Goal: Task Accomplishment & Management: Complete application form

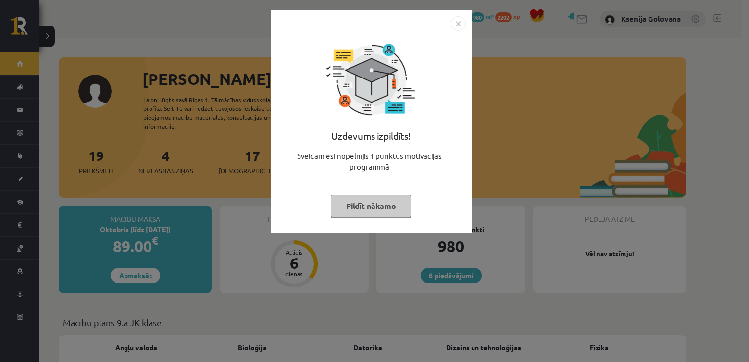
click at [459, 26] on img "Close" at bounding box center [458, 23] width 15 height 15
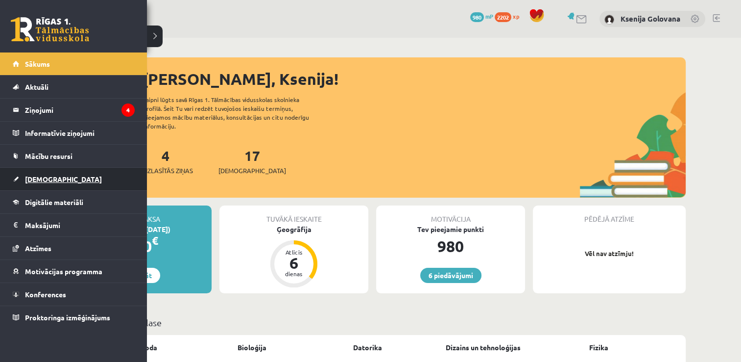
click at [105, 182] on link "[DEMOGRAPHIC_DATA]" at bounding box center [74, 179] width 122 height 23
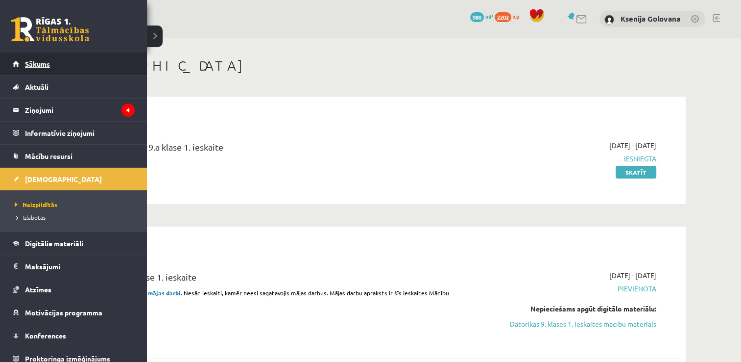
click at [49, 65] on span "Sākums" at bounding box center [37, 63] width 25 height 9
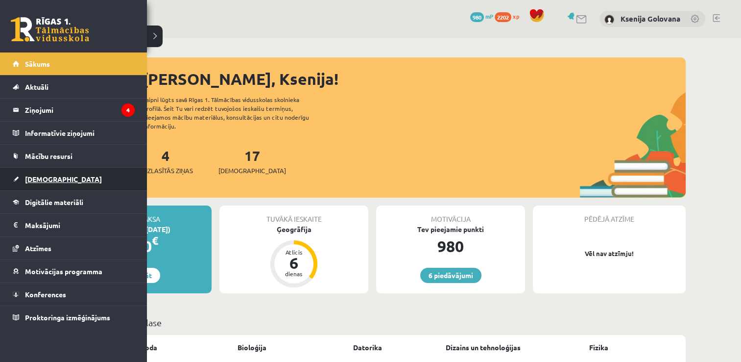
click at [45, 179] on span "[DEMOGRAPHIC_DATA]" at bounding box center [63, 178] width 77 height 9
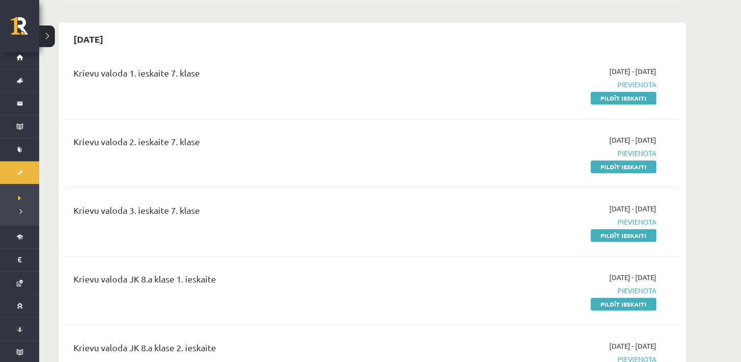
scroll to position [666, 0]
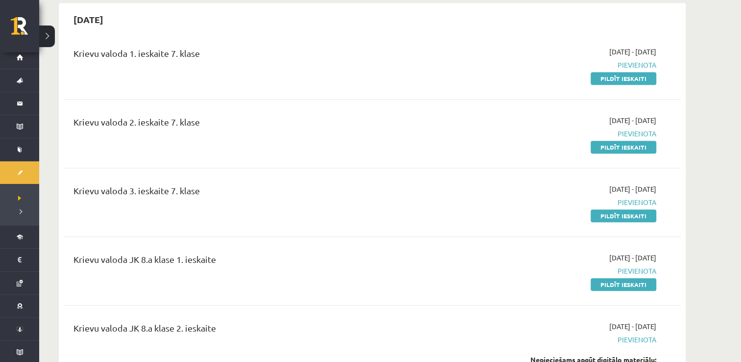
click at [497, 125] on div "2025-09-01 - 2025-10-30 Pievienota Pildīt ieskaiti" at bounding box center [564, 133] width 199 height 37
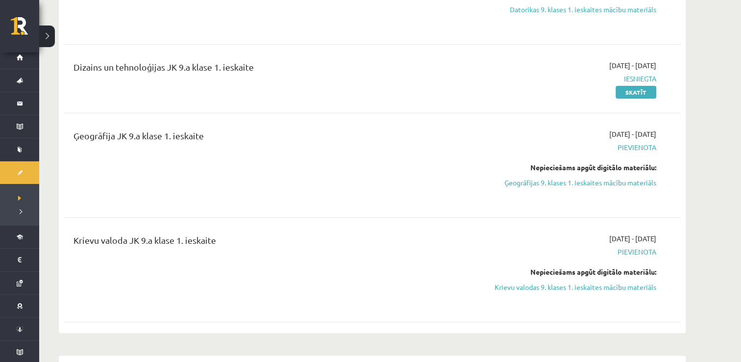
scroll to position [314, 0]
click at [593, 291] on link "Krievu valodas 9. klases 1. ieskaites mācību materiāls" at bounding box center [564, 287] width 185 height 10
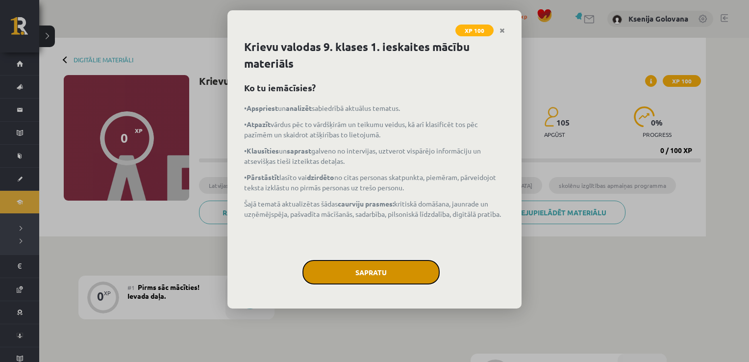
click at [328, 280] on button "Sapratu" at bounding box center [370, 272] width 137 height 25
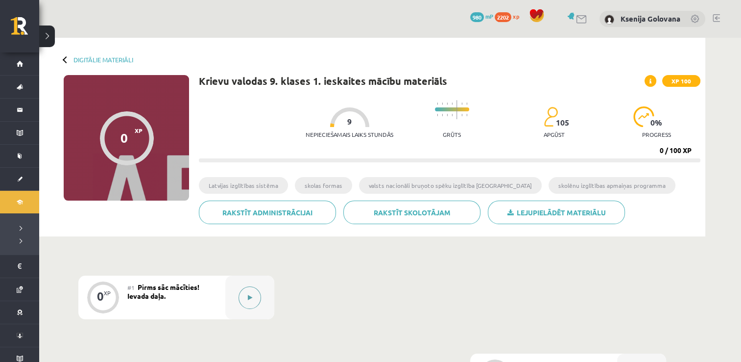
click at [259, 301] on button at bounding box center [250, 297] width 23 height 23
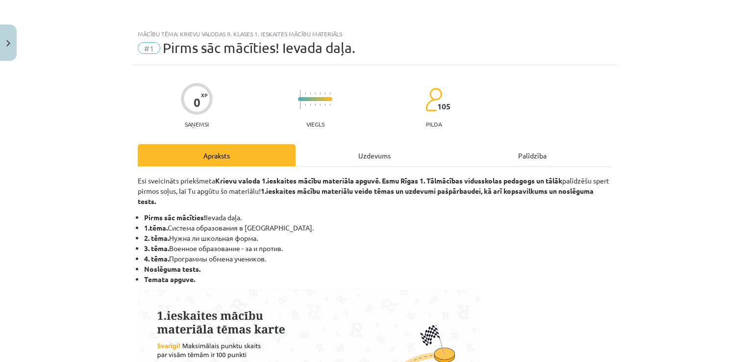
click at [363, 165] on div "Uzdevums" at bounding box center [374, 155] width 158 height 22
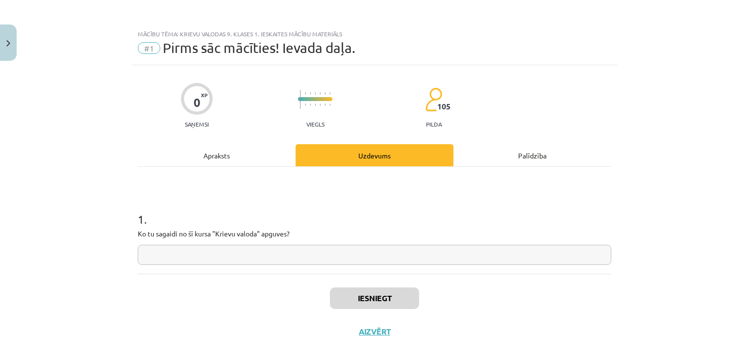
scroll to position [10, 0]
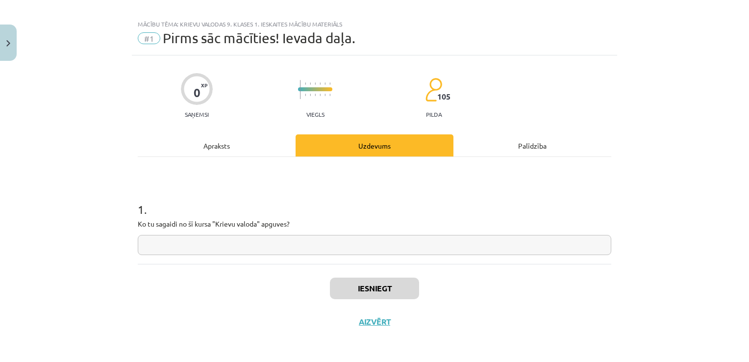
click at [341, 247] on input "text" at bounding box center [374, 245] width 473 height 20
type input "*"
click at [362, 275] on div "Iesniegt Aizvērt" at bounding box center [374, 298] width 473 height 69
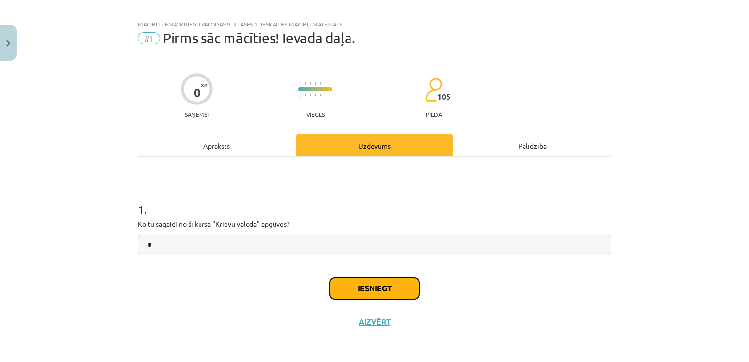
click at [362, 281] on button "Iesniegt" at bounding box center [374, 288] width 89 height 22
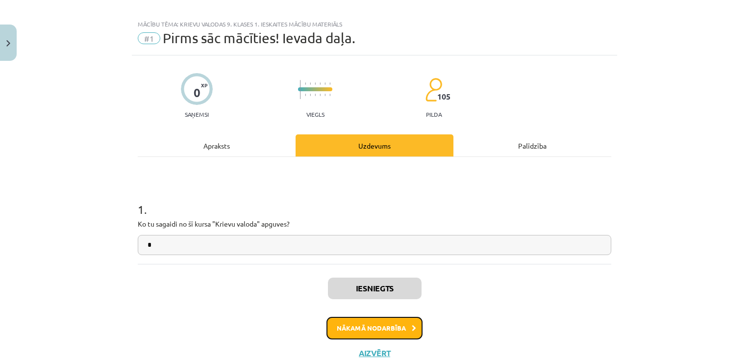
click at [367, 330] on button "Nākamā nodarbība" at bounding box center [374, 328] width 96 height 23
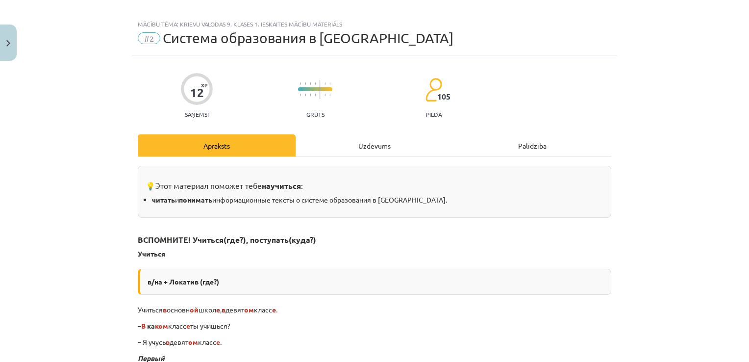
scroll to position [25, 0]
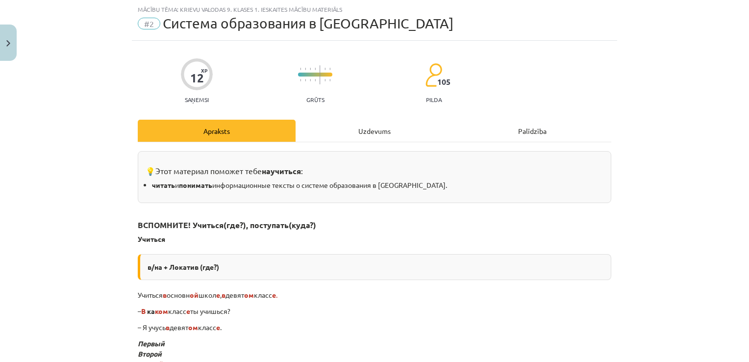
click at [378, 130] on div "Uzdevums" at bounding box center [374, 131] width 158 height 22
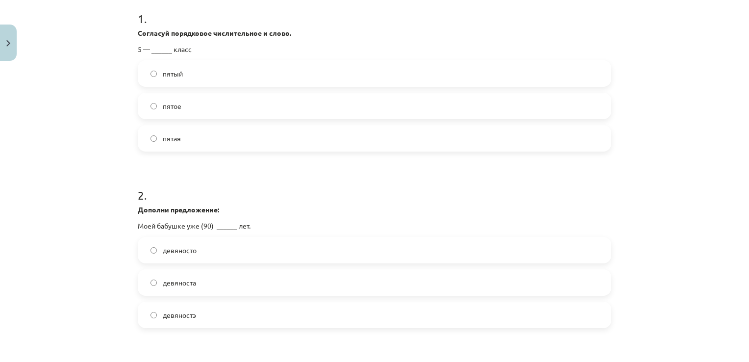
scroll to position [192, 0]
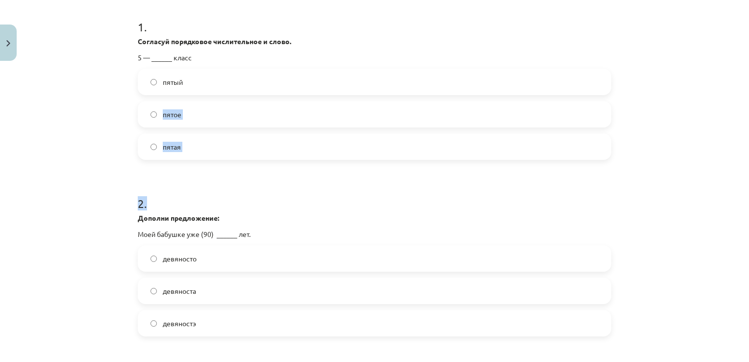
drag, startPoint x: 382, startPoint y: 182, endPoint x: 356, endPoint y: 64, distance: 120.9
click at [356, 64] on form "1 . Согласуй порядковое числительное и слово. 5 — ______ класс пятый пятое пята…" at bounding box center [374, 354] width 473 height 702
drag, startPoint x: 356, startPoint y: 64, endPoint x: 323, endPoint y: 82, distance: 37.9
click at [323, 82] on label "пятый" at bounding box center [374, 82] width 471 height 25
click at [324, 191] on h1 "2 ." at bounding box center [374, 194] width 473 height 30
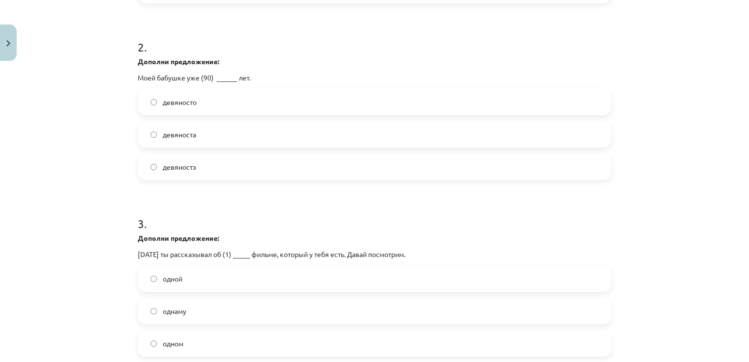
scroll to position [397, 0]
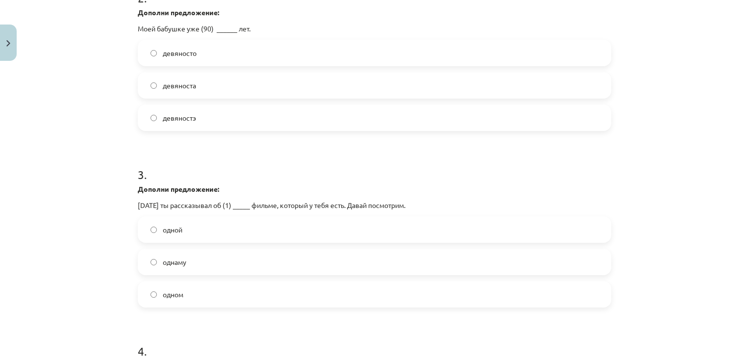
click at [342, 49] on label "девяносто" at bounding box center [374, 53] width 471 height 25
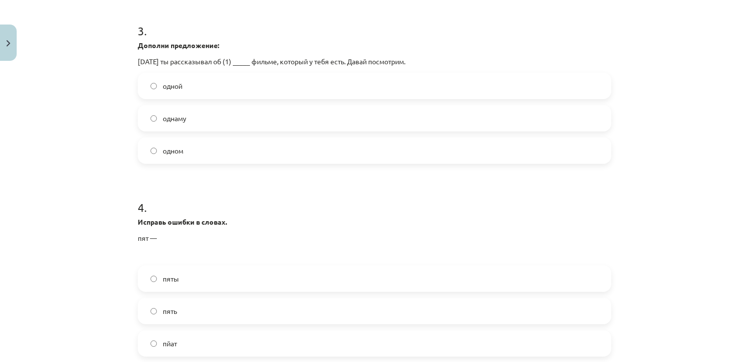
scroll to position [587, 0]
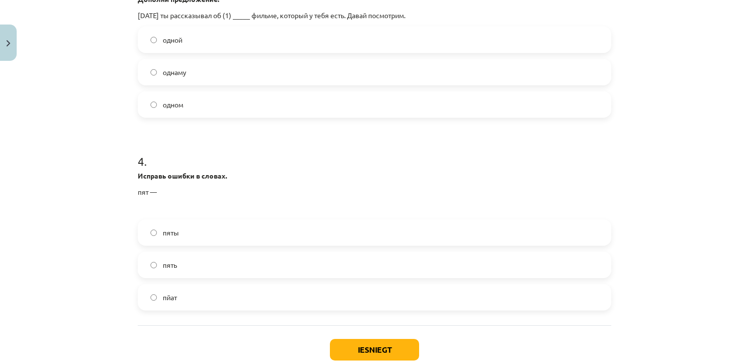
click at [339, 101] on label "одном" at bounding box center [374, 104] width 471 height 25
click at [181, 259] on label "пять" at bounding box center [374, 264] width 471 height 25
click at [345, 349] on button "Iesniegt" at bounding box center [374, 350] width 89 height 22
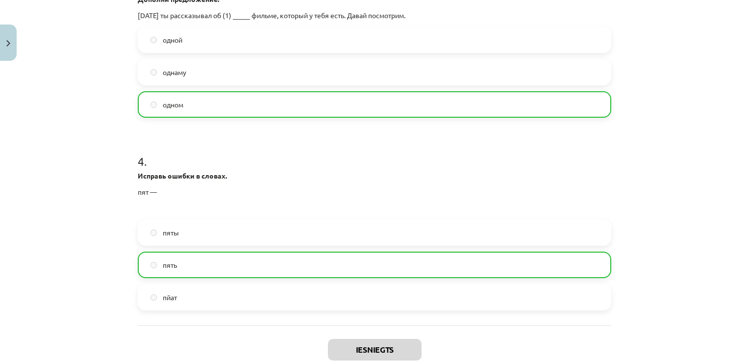
click at [384, 234] on label "пяты" at bounding box center [374, 232] width 471 height 25
drag, startPoint x: 384, startPoint y: 234, endPoint x: 504, endPoint y: 279, distance: 128.2
click at [504, 279] on div "пяты пять пйат" at bounding box center [374, 264] width 473 height 91
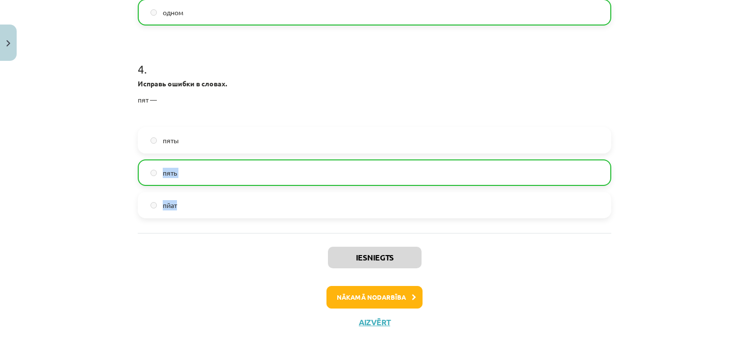
scroll to position [680, 0]
click at [368, 298] on button "Nākamā nodarbība" at bounding box center [374, 296] width 96 height 23
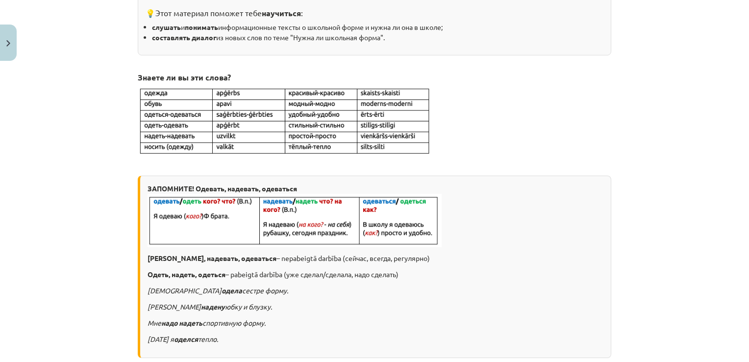
scroll to position [25, 0]
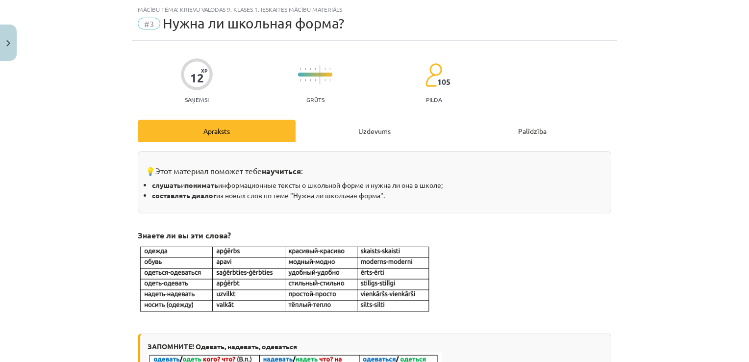
click at [368, 130] on div "Uzdevums" at bounding box center [374, 131] width 158 height 22
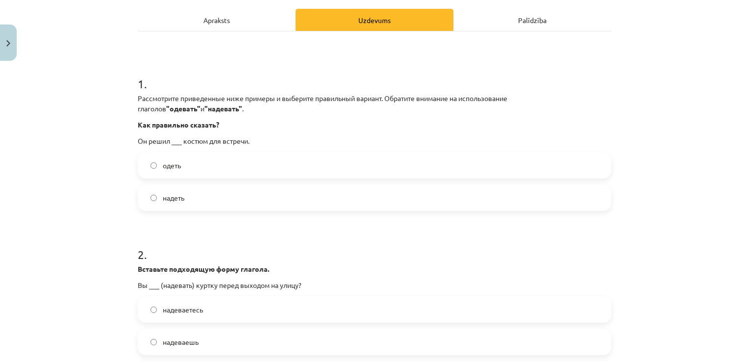
scroll to position [208, 0]
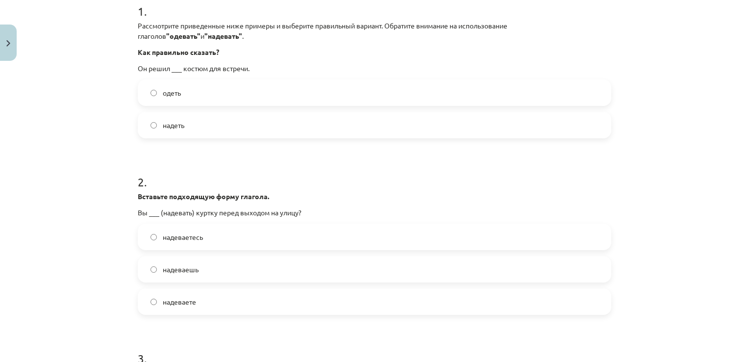
click at [458, 300] on label "надеваете" at bounding box center [374, 301] width 471 height 25
click at [270, 134] on label "надеть" at bounding box center [374, 125] width 471 height 25
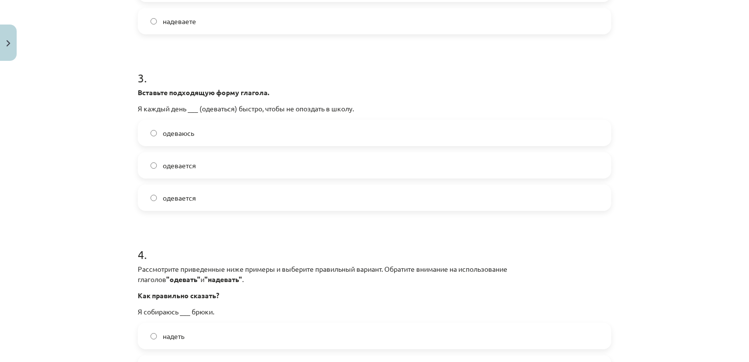
scroll to position [547, 0]
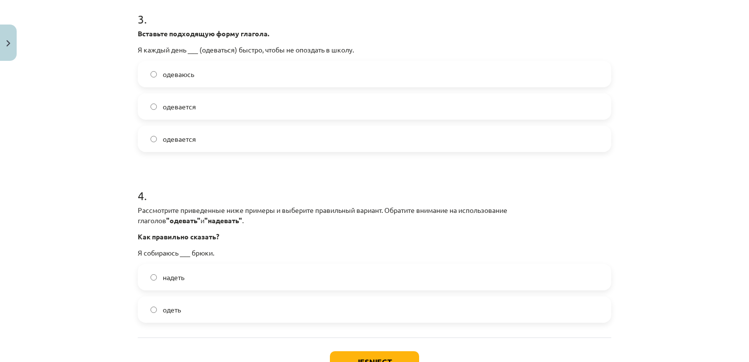
click at [371, 77] on label "одеваюсь" at bounding box center [374, 74] width 471 height 25
click at [270, 278] on label "надеть" at bounding box center [374, 277] width 471 height 25
click at [345, 352] on button "Iesniegt" at bounding box center [374, 362] width 89 height 22
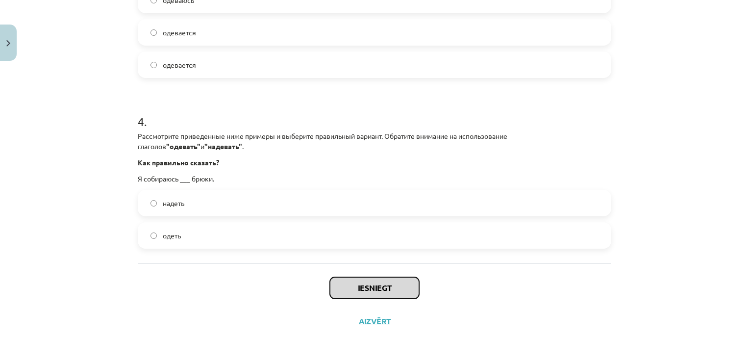
click at [399, 290] on button "Iesniegt" at bounding box center [374, 288] width 89 height 22
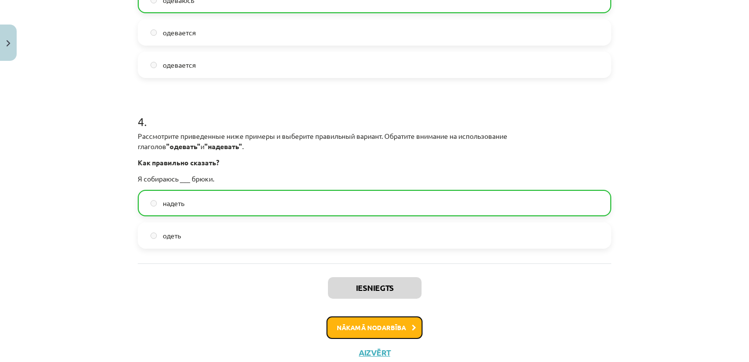
click at [404, 331] on button "Nākamā nodarbība" at bounding box center [374, 327] width 96 height 23
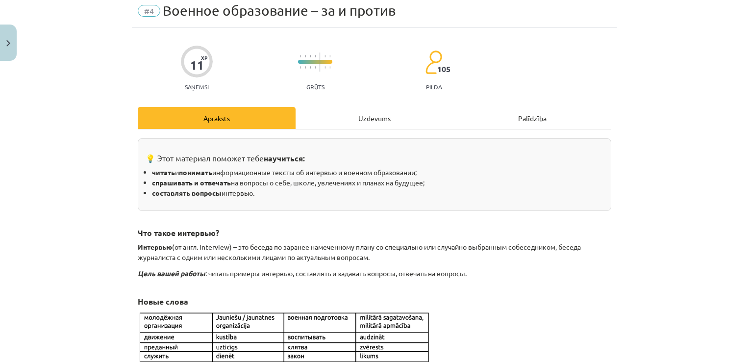
scroll to position [25, 0]
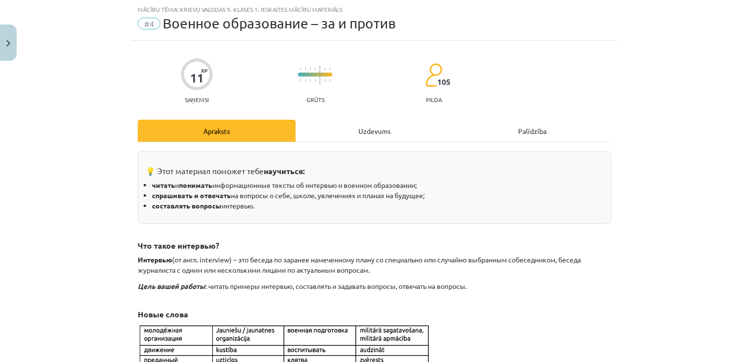
click at [388, 136] on div "Uzdevums" at bounding box center [374, 131] width 158 height 22
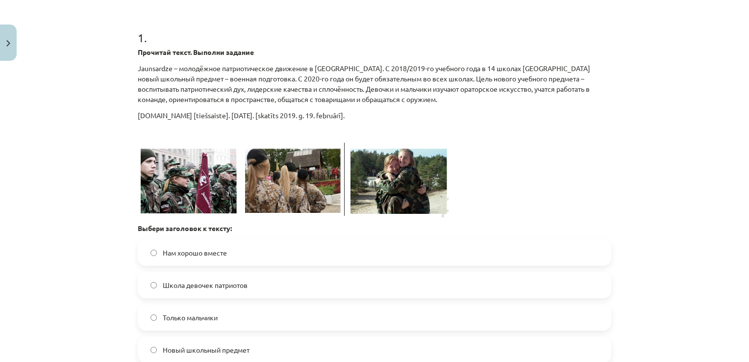
scroll to position [201, 0]
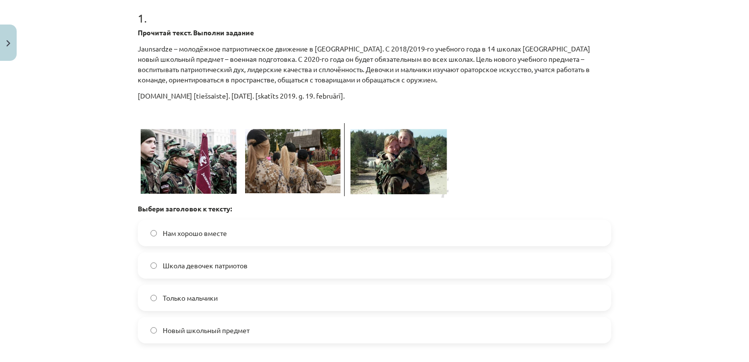
click at [482, 325] on label "Новый школьный предмет" at bounding box center [374, 330] width 471 height 25
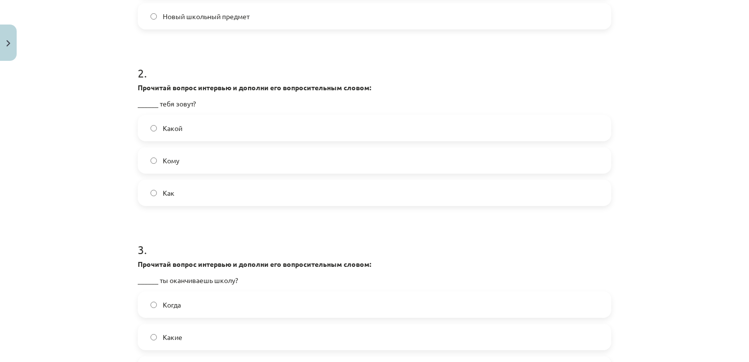
scroll to position [534, 0]
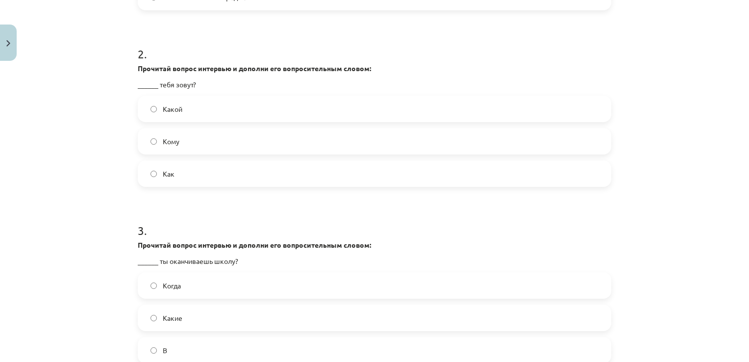
click at [441, 168] on label "Как" at bounding box center [374, 173] width 471 height 25
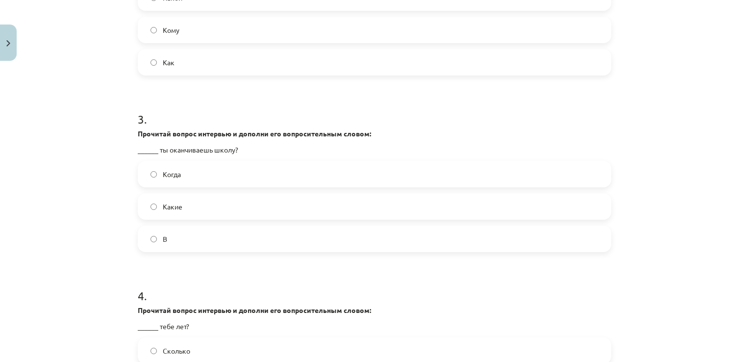
scroll to position [671, 0]
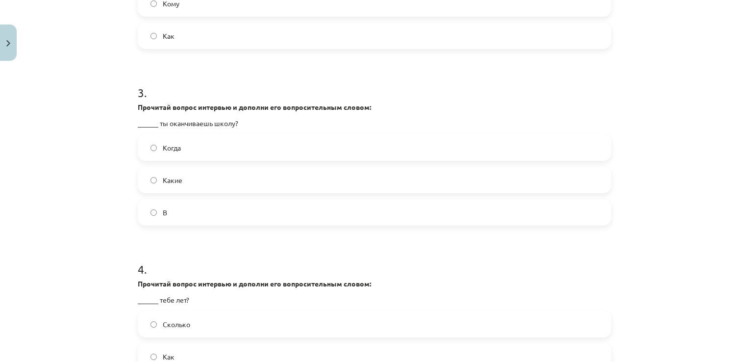
click at [533, 151] on label "Когда" at bounding box center [374, 147] width 471 height 25
click at [739, 354] on div "Mācību tēma: Krievu valodas 9. klases 1. ieskaites mācību materiāls #4 Военное …" at bounding box center [374, 181] width 749 height 362
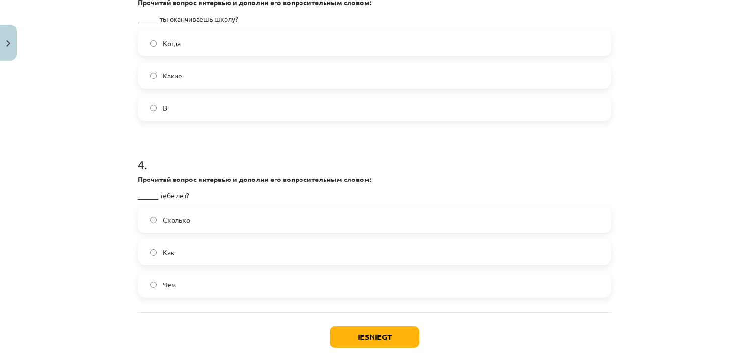
scroll to position [825, 0]
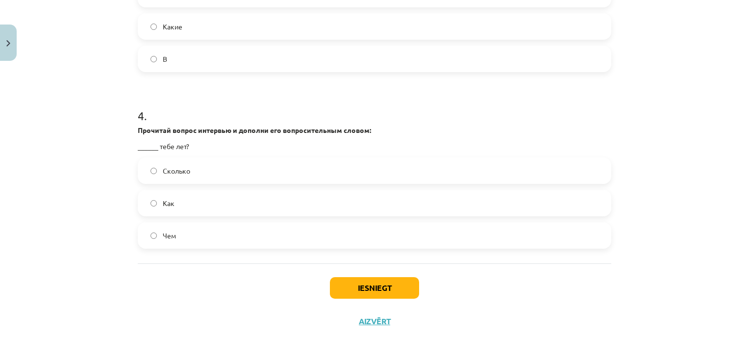
click at [520, 172] on label "Сколько" at bounding box center [374, 170] width 471 height 25
click at [401, 273] on div "Iesniegt Aizvērt" at bounding box center [374, 297] width 473 height 69
click at [396, 280] on button "Iesniegt" at bounding box center [374, 288] width 89 height 22
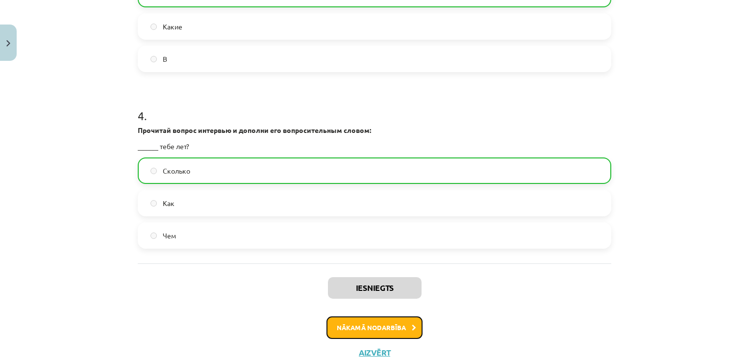
click at [394, 329] on button "Nākamā nodarbība" at bounding box center [374, 327] width 96 height 23
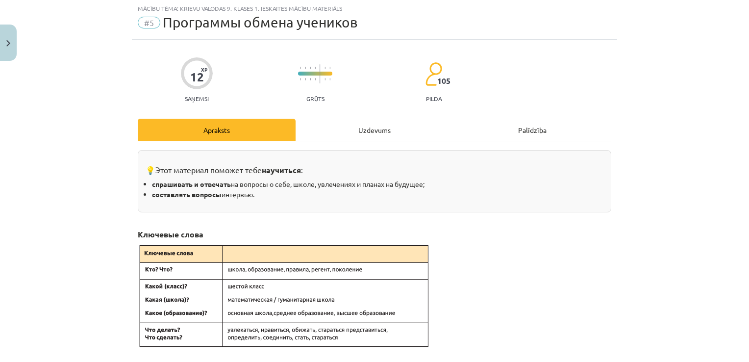
scroll to position [25, 0]
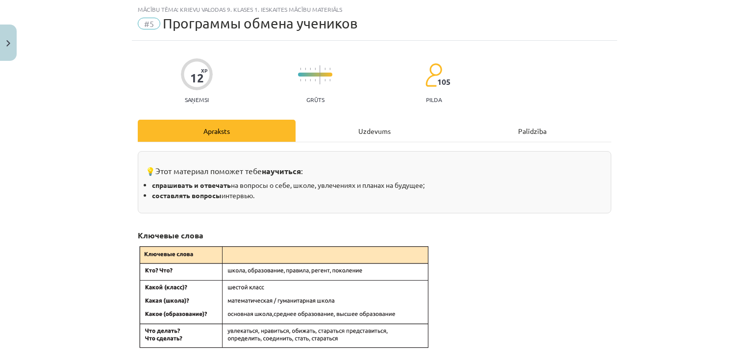
click at [348, 128] on div "Uzdevums" at bounding box center [374, 131] width 158 height 22
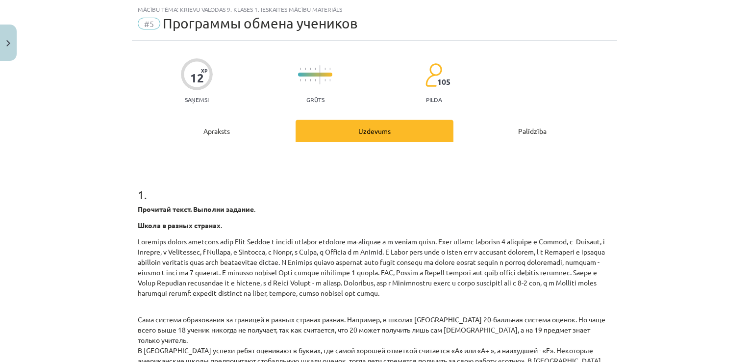
click at [740, 356] on div "Mācību tēma: Krievu valodas 9. klases 1. ieskaites mācību materiāls #5 Программ…" at bounding box center [374, 181] width 749 height 362
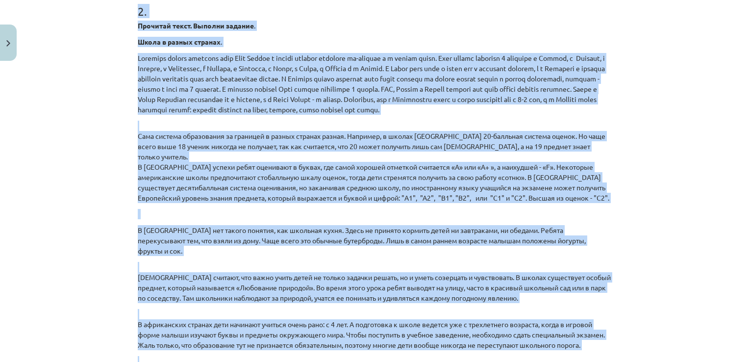
scroll to position [938, 0]
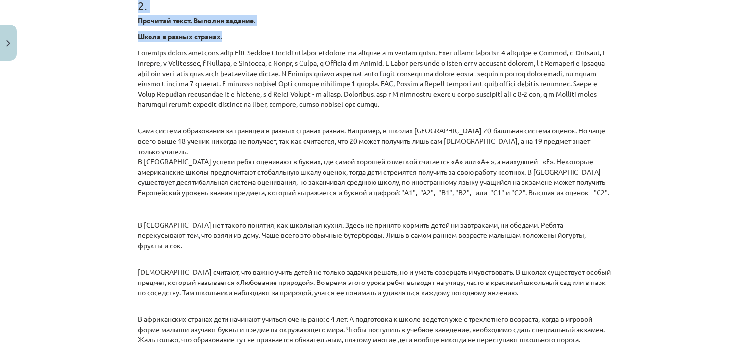
drag, startPoint x: 135, startPoint y: 19, endPoint x: 386, endPoint y: 13, distance: 250.5
drag, startPoint x: 386, startPoint y: 13, endPoint x: 343, endPoint y: 23, distance: 43.9
click at [343, 23] on p "Прочитай текст. Выполни задание ." at bounding box center [374, 20] width 473 height 10
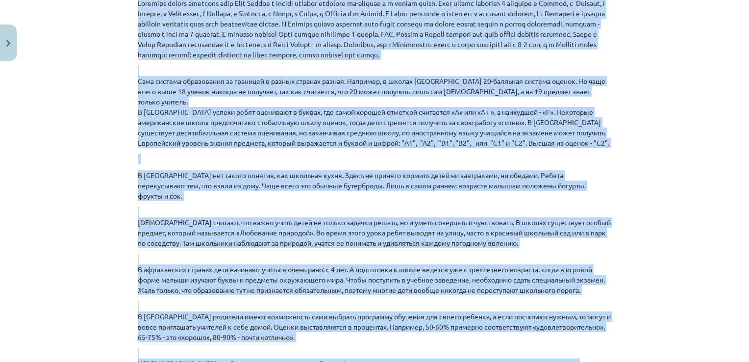
scroll to position [258, 0]
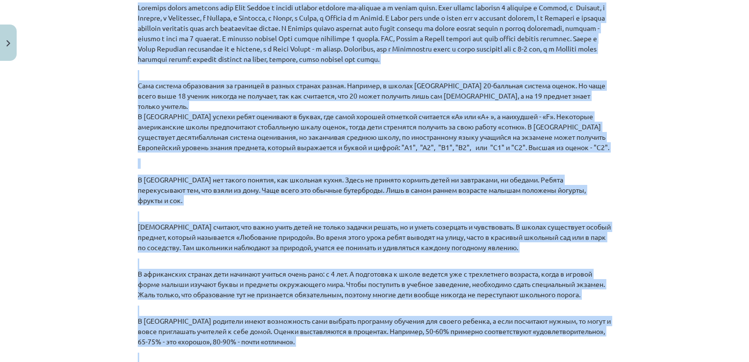
click at [213, 92] on p "Сама система образования за границей в разных странах разная. Например, в школа…" at bounding box center [374, 111] width 473 height 82
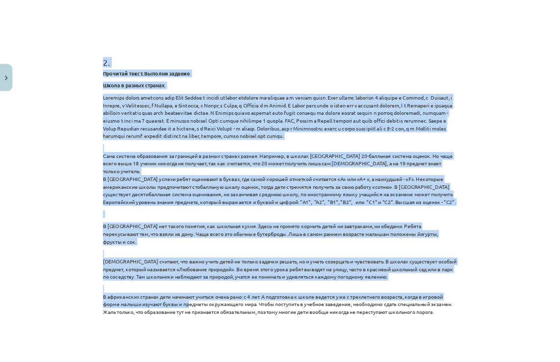
scroll to position [923, 0]
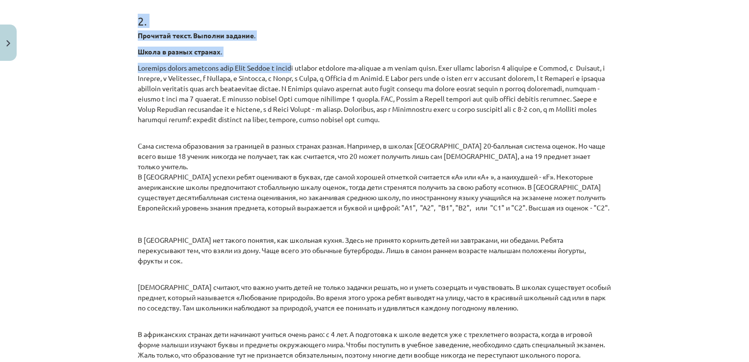
drag, startPoint x: 133, startPoint y: 162, endPoint x: 310, endPoint y: 56, distance: 205.7
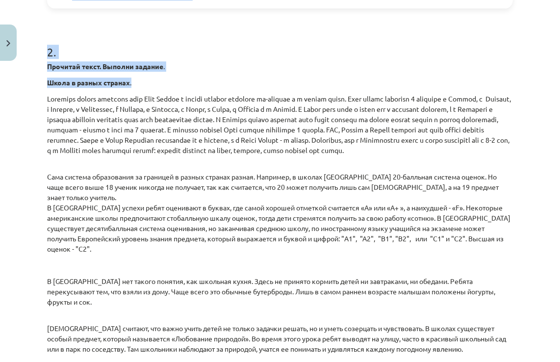
click at [490, 48] on h1 "2 ." at bounding box center [280, 43] width 466 height 30
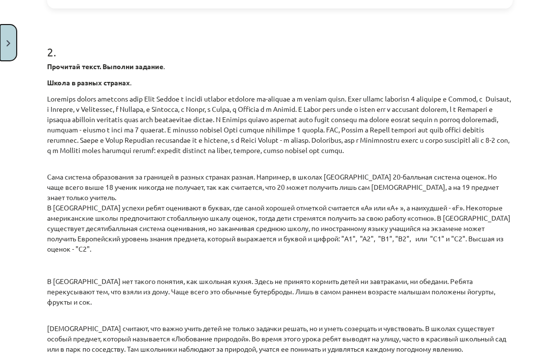
click at [8, 45] on img "Close" at bounding box center [8, 43] width 4 height 6
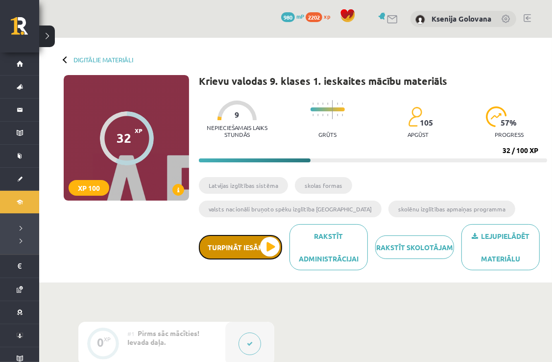
click at [245, 241] on button "Turpināt iesākto" at bounding box center [240, 247] width 83 height 25
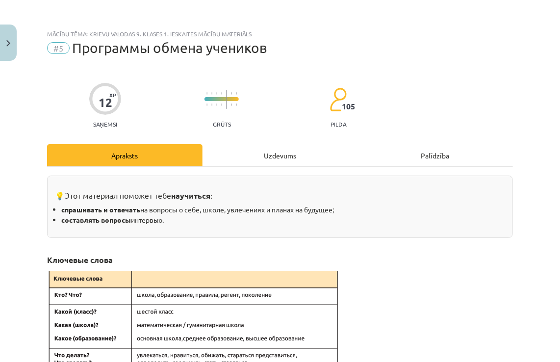
click at [262, 152] on div "Uzdevums" at bounding box center [279, 155] width 155 height 22
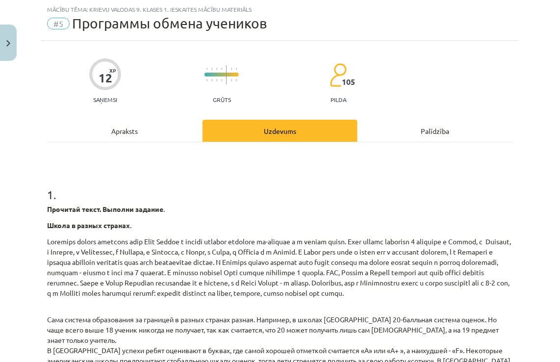
scroll to position [419, 0]
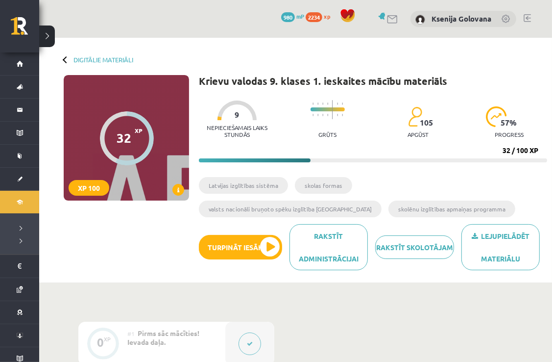
click at [258, 265] on div "Lejupielādēt materiālu Rakstīt skolotājam Rakstīt administrācijai Turpināt iesā…" at bounding box center [373, 250] width 348 height 53
click at [260, 256] on button "Turpināt iesākto" at bounding box center [240, 247] width 83 height 25
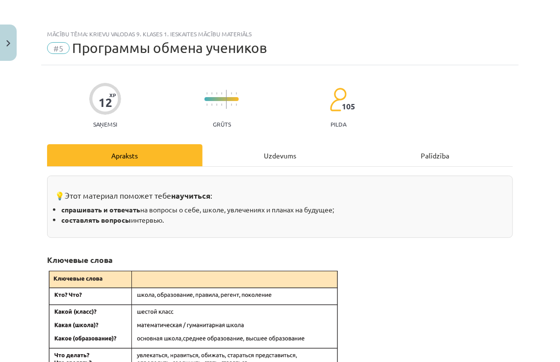
scroll to position [316, 0]
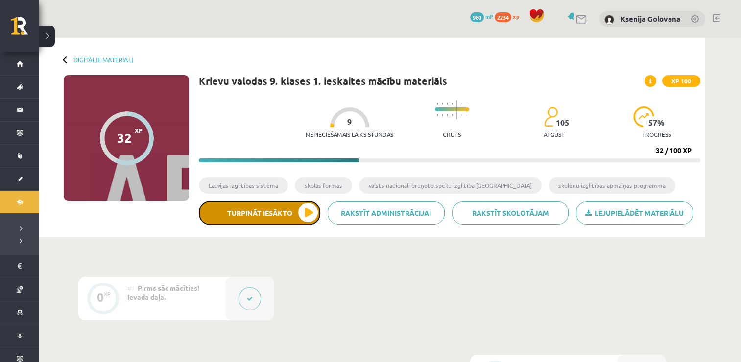
click at [294, 208] on button "Turpināt iesākto" at bounding box center [260, 212] width 122 height 25
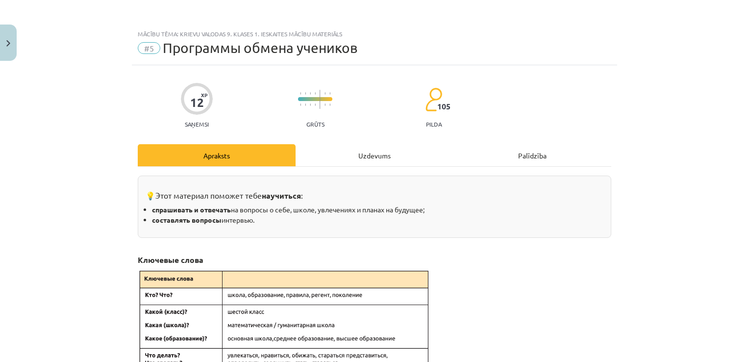
click at [368, 151] on div "Uzdevums" at bounding box center [374, 155] width 158 height 22
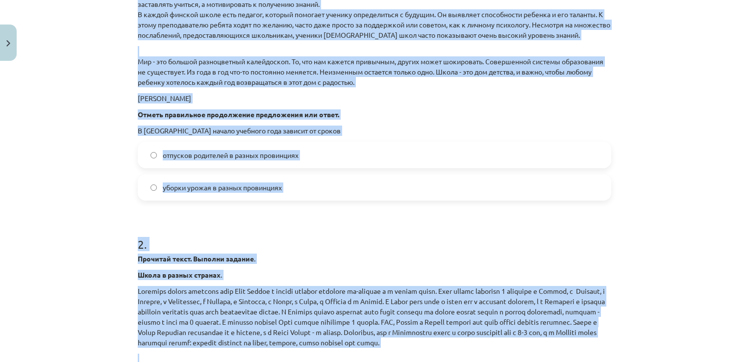
scroll to position [708, 0]
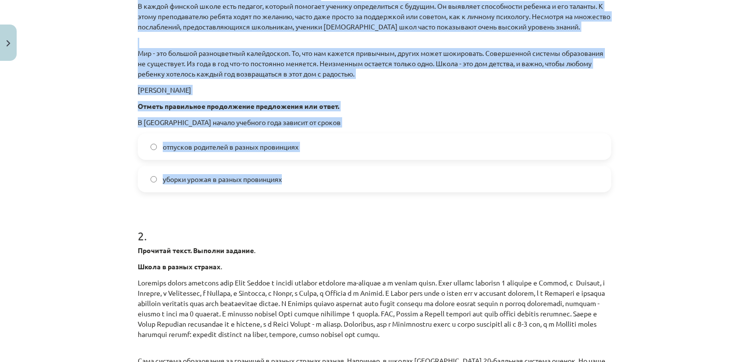
drag, startPoint x: 131, startPoint y: 102, endPoint x: 329, endPoint y: 175, distance: 211.0
click at [329, 175] on div "12 XP Saņemsi Grūts 105 pilda Apraksts Uzdevums Palīdzība 1 . Прочитай текст. В…" at bounding box center [374, 197] width 485 height 1681
copy div "1 . Прочитай текст. Выполни задание . Школа в разных странах . Праздник начала …"
click at [267, 189] on label "уборки урожая в разных провинциях" at bounding box center [374, 179] width 471 height 25
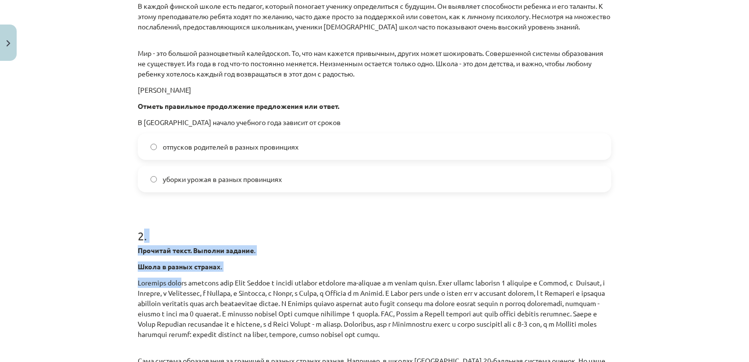
drag, startPoint x: 140, startPoint y: 229, endPoint x: 179, endPoint y: 277, distance: 62.3
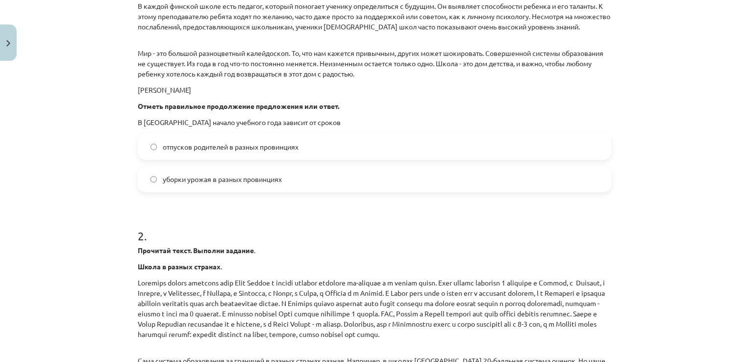
drag, startPoint x: 179, startPoint y: 277, endPoint x: 126, endPoint y: 236, distance: 67.7
click at [126, 236] on div "Mācību tēma: Krievu valodas 9. klases 1. ieskaites mācību materiāls #5 Программ…" at bounding box center [374, 181] width 749 height 362
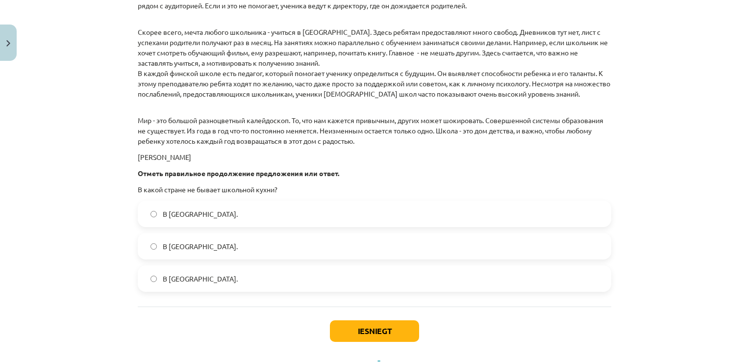
scroll to position [1409, 0]
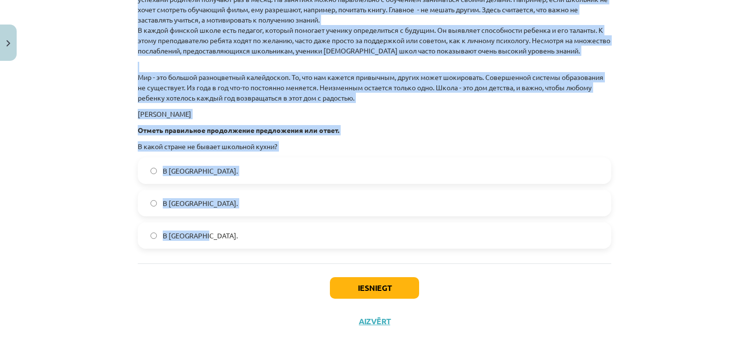
drag, startPoint x: 131, startPoint y: 226, endPoint x: 278, endPoint y: 234, distance: 147.7
copy div "2 . Прочитай текст. Выполни задание . Школа в разных странах . Праздник начала …"
click at [204, 180] on label "В [GEOGRAPHIC_DATA]." at bounding box center [374, 170] width 471 height 25
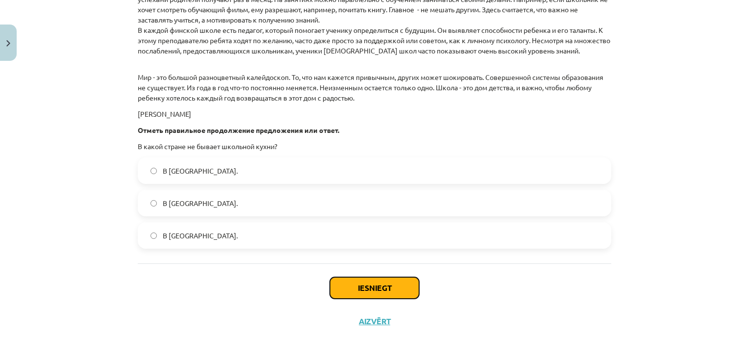
click at [341, 286] on button "Iesniegt" at bounding box center [374, 288] width 89 height 22
click at [361, 291] on button "Iesniegt" at bounding box center [374, 288] width 89 height 22
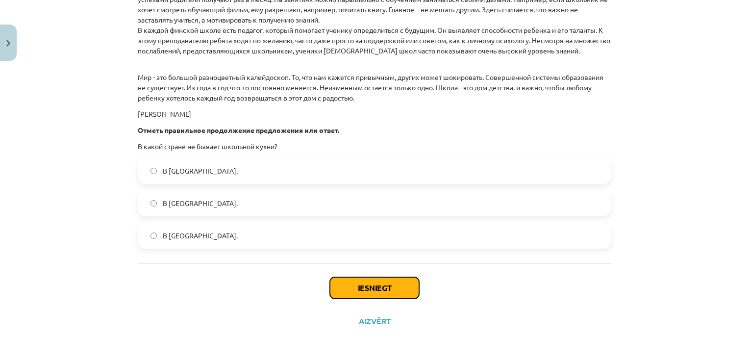
click at [361, 291] on button "Iesniegt" at bounding box center [374, 288] width 89 height 22
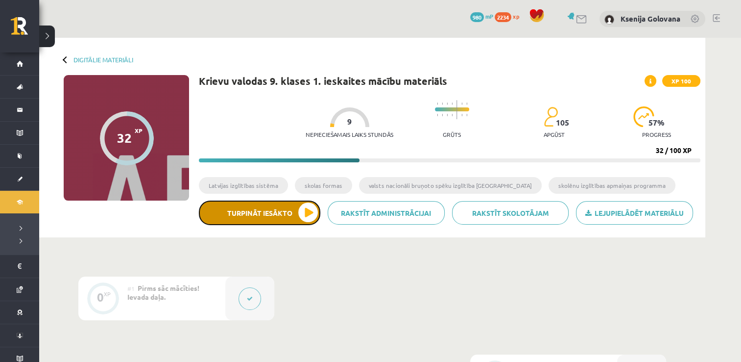
click at [310, 218] on button "Turpināt iesākto" at bounding box center [260, 212] width 122 height 25
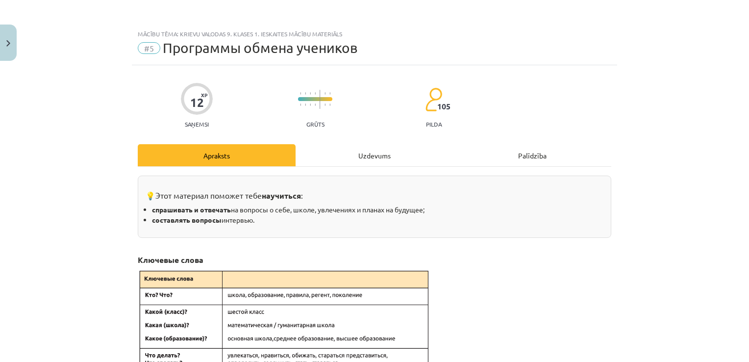
click at [373, 154] on div "Uzdevums" at bounding box center [374, 155] width 158 height 22
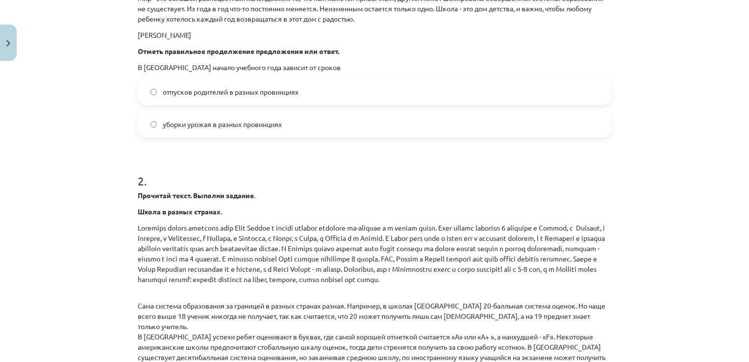
scroll to position [765, 0]
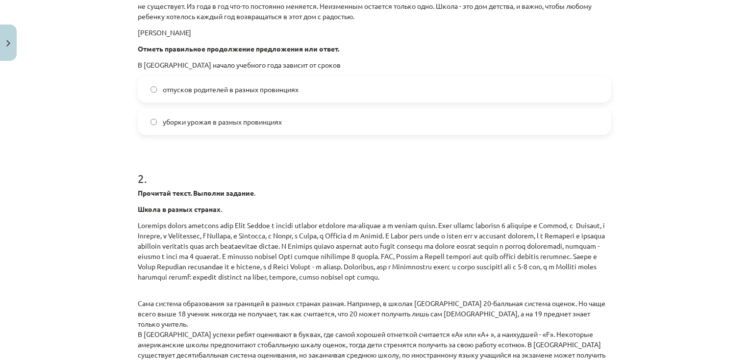
click at [516, 134] on div "уборки урожая в разных провинциях" at bounding box center [374, 121] width 473 height 26
click at [516, 130] on label "уборки урожая в разных провинциях" at bounding box center [374, 121] width 471 height 25
click at [738, 191] on div "Mācību tēma: Krievu valodas 9. klases 1. ieskaites mācību materiāls #5 Программ…" at bounding box center [374, 181] width 749 height 362
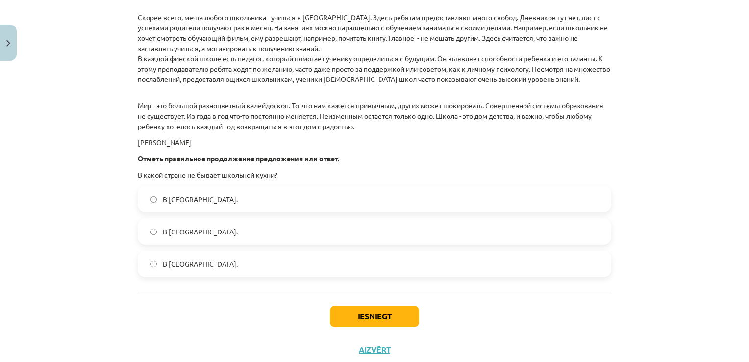
scroll to position [1409, 0]
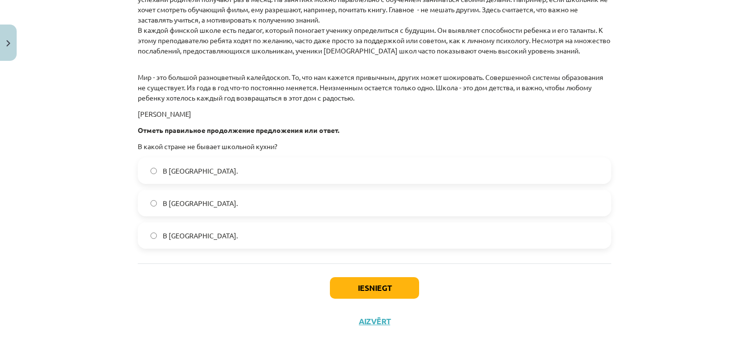
click at [529, 157] on div "В Норвегии." at bounding box center [374, 170] width 473 height 26
click at [527, 164] on label "В Норвегии." at bounding box center [374, 170] width 471 height 25
click at [380, 293] on button "Iesniegt" at bounding box center [374, 288] width 89 height 22
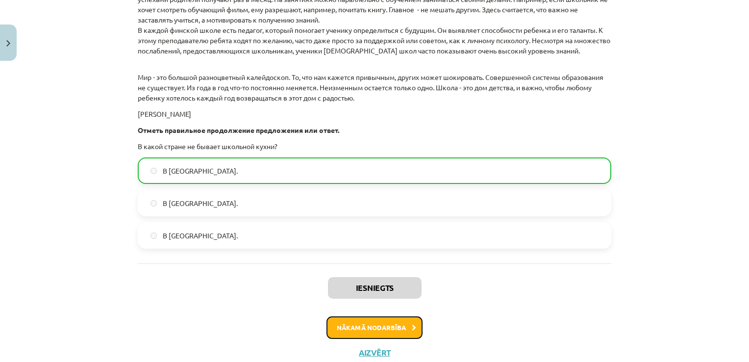
click at [377, 333] on button "Nākamā nodarbība" at bounding box center [374, 327] width 96 height 23
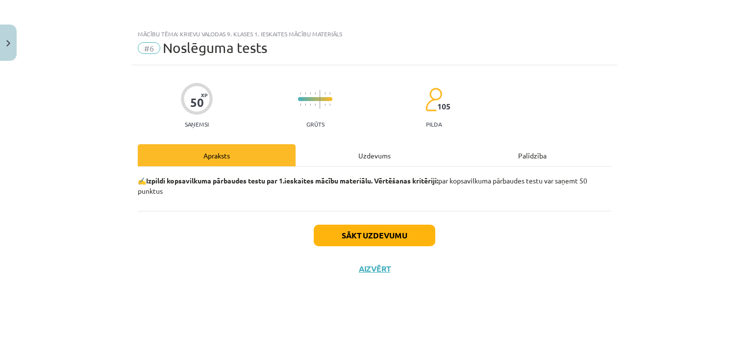
scroll to position [0, 0]
click at [364, 225] on button "Sākt uzdevumu" at bounding box center [375, 235] width 122 height 22
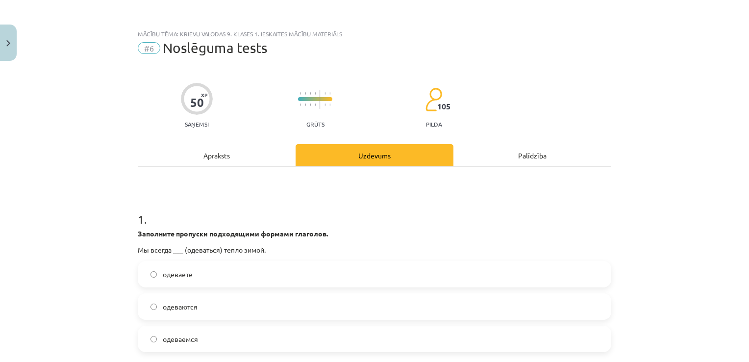
click at [172, 347] on label "одеваемся" at bounding box center [374, 338] width 471 height 25
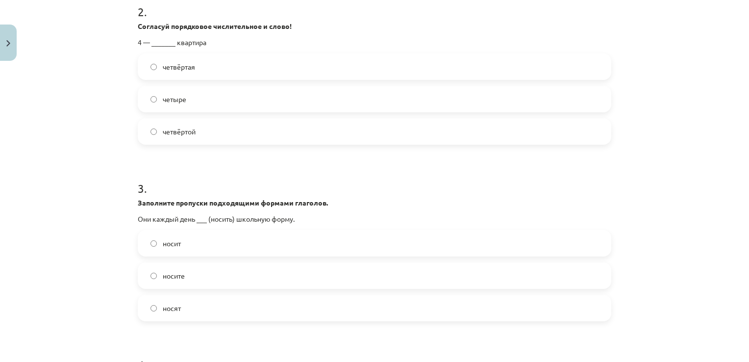
scroll to position [392, 0]
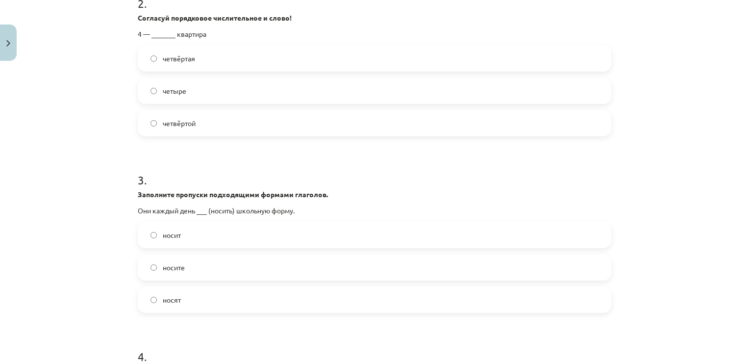
click at [368, 49] on label "четвёртая" at bounding box center [374, 58] width 471 height 25
click at [258, 230] on label "носит" at bounding box center [374, 234] width 471 height 25
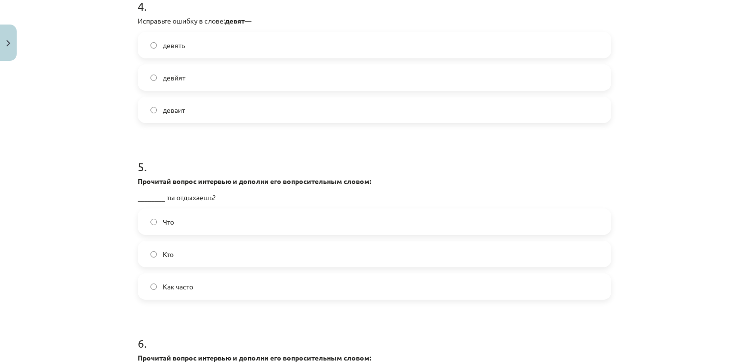
scroll to position [751, 0]
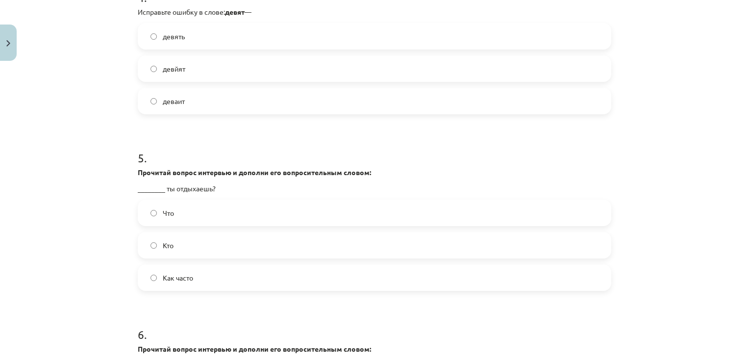
click at [492, 45] on label "девять" at bounding box center [374, 36] width 471 height 25
click at [289, 269] on label "Как часто" at bounding box center [374, 277] width 471 height 25
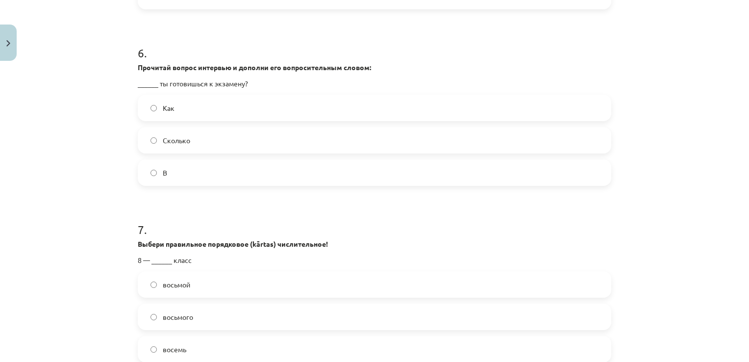
scroll to position [1078, 0]
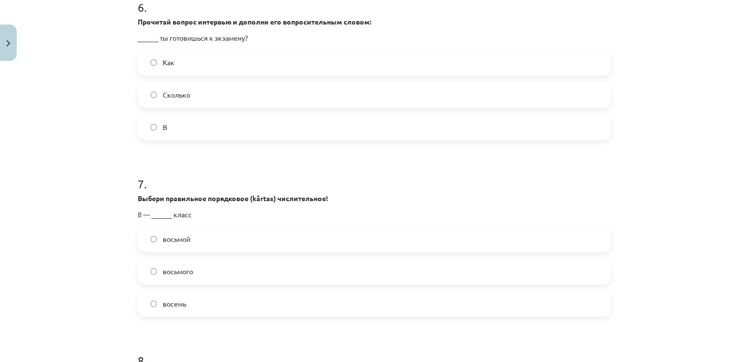
click at [398, 59] on label "Как" at bounding box center [374, 62] width 471 height 25
click at [253, 230] on label "восьмой" at bounding box center [374, 238] width 471 height 25
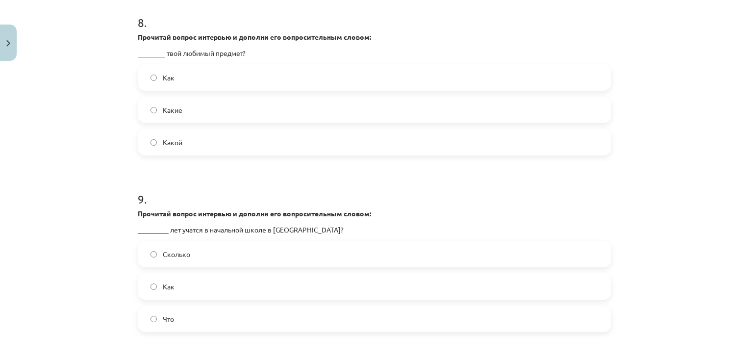
scroll to position [1424, 0]
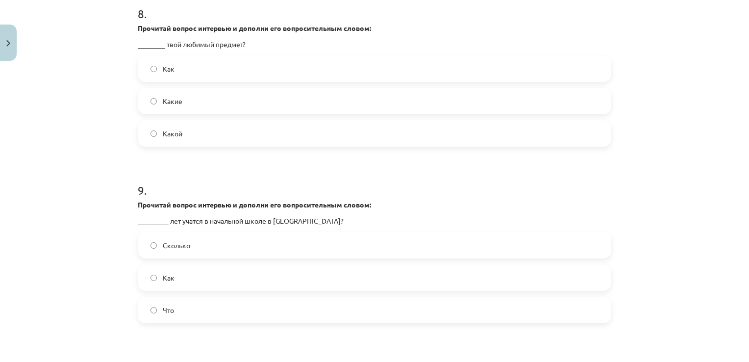
click at [338, 123] on label "Какой" at bounding box center [374, 133] width 471 height 25
click at [323, 244] on label "Сколько" at bounding box center [374, 245] width 471 height 25
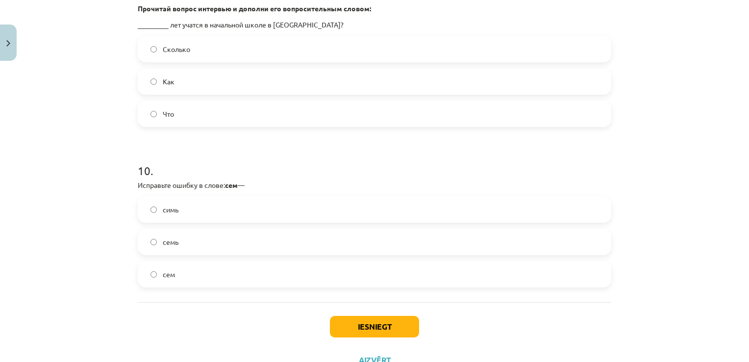
scroll to position [1658, 0]
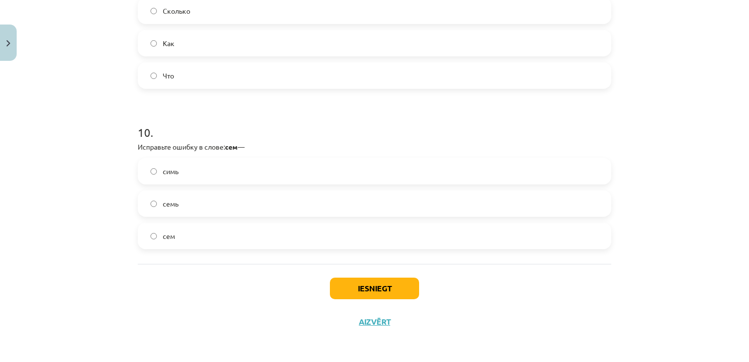
click at [398, 204] on label "семь" at bounding box center [374, 203] width 471 height 25
click at [384, 278] on button "Iesniegt" at bounding box center [374, 288] width 89 height 22
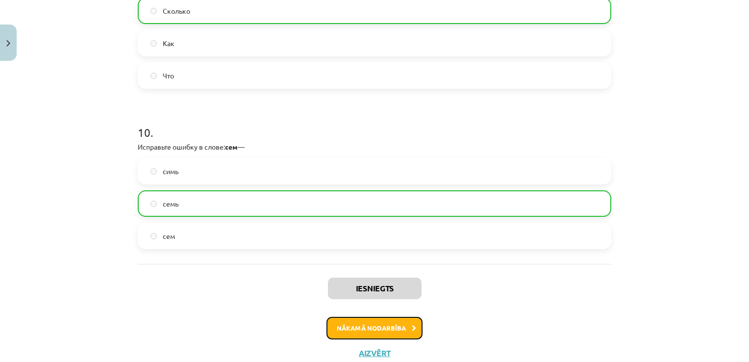
click at [375, 324] on button "Nākamā nodarbība" at bounding box center [374, 328] width 96 height 23
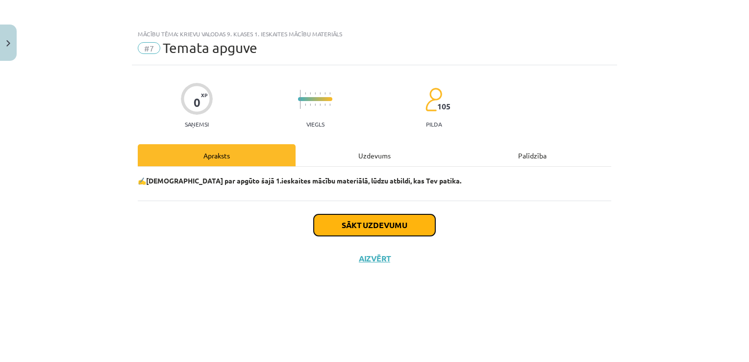
click at [331, 224] on button "Sākt uzdevumu" at bounding box center [375, 225] width 122 height 22
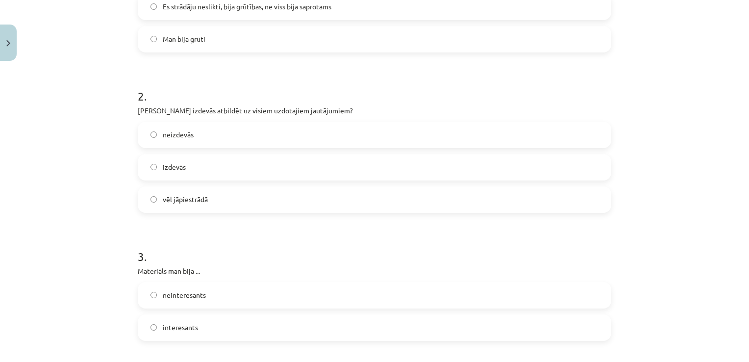
scroll to position [405, 0]
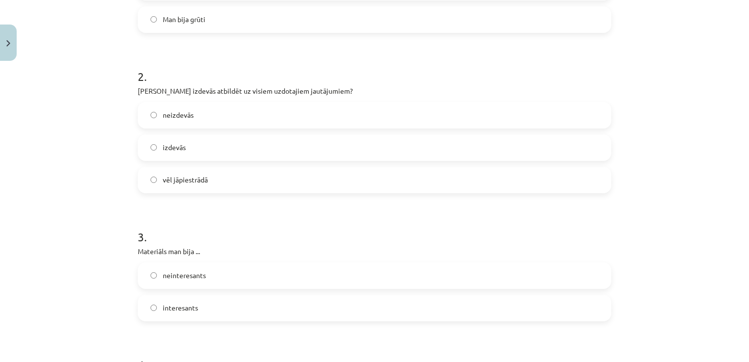
click at [741, 3] on div "Mācību tēma: Krievu valodas 9. klases 1. ieskaites mācību materiāls #7 Temata a…" at bounding box center [374, 181] width 749 height 362
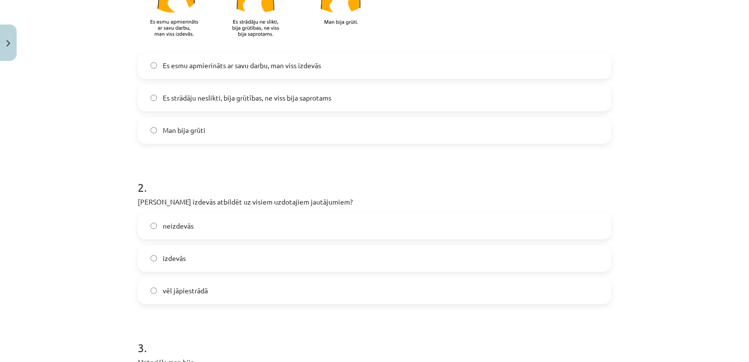
scroll to position [280, 0]
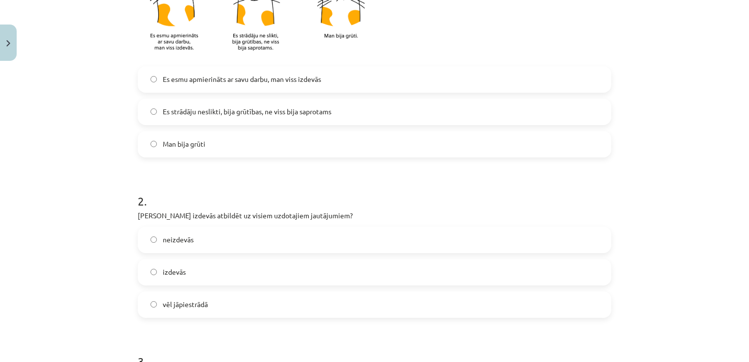
click at [374, 74] on label "Es esmu apmierināts ar savu darbu, man viss izdevās" at bounding box center [374, 79] width 471 height 25
click at [220, 272] on label "izdevās" at bounding box center [374, 272] width 471 height 25
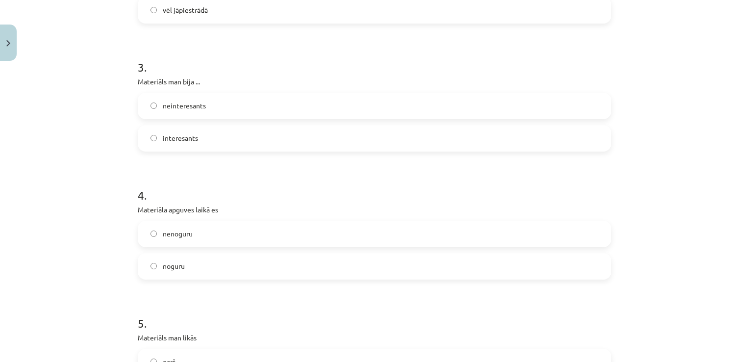
scroll to position [601, 0]
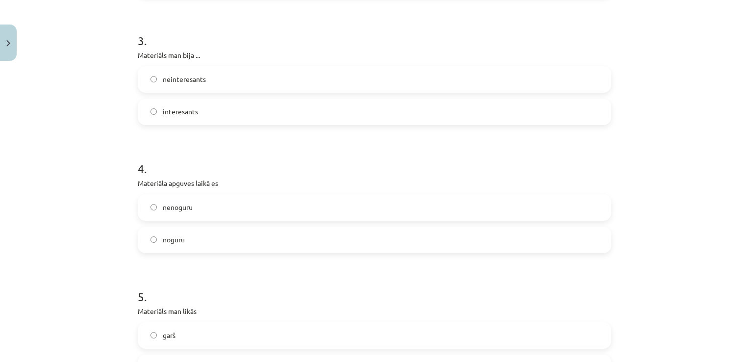
click at [435, 116] on label "interesants" at bounding box center [374, 111] width 471 height 25
click at [338, 197] on label "nenoguru" at bounding box center [374, 207] width 471 height 25
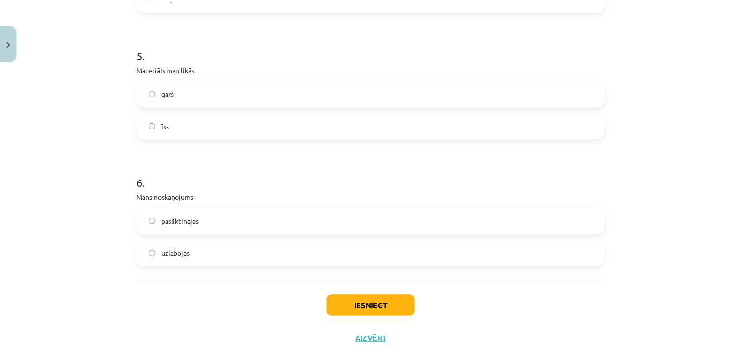
scroll to position [860, 0]
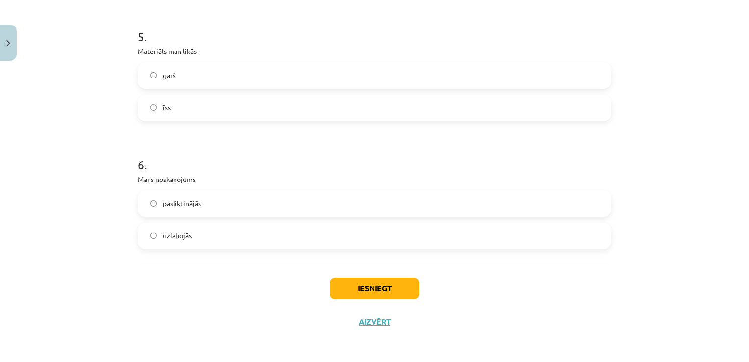
click at [359, 98] on label "īss" at bounding box center [374, 108] width 471 height 25
click at [268, 240] on label "uzlabojās" at bounding box center [374, 235] width 471 height 25
click at [362, 282] on button "Iesniegt" at bounding box center [374, 288] width 89 height 22
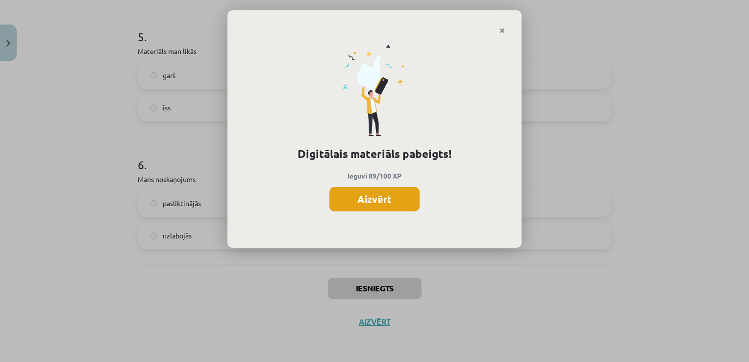
click at [374, 193] on button "Aizvērt" at bounding box center [374, 199] width 90 height 25
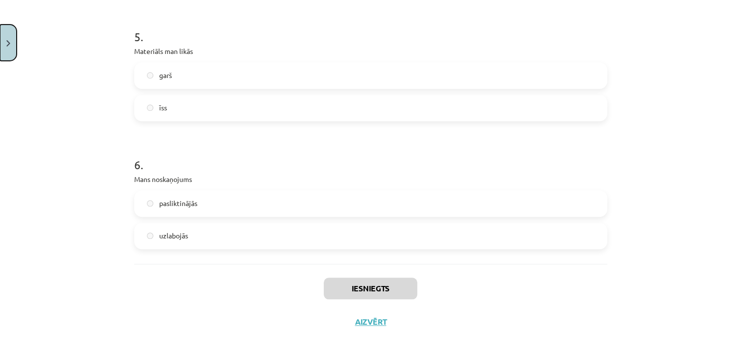
click at [13, 45] on button "Close" at bounding box center [8, 43] width 17 height 36
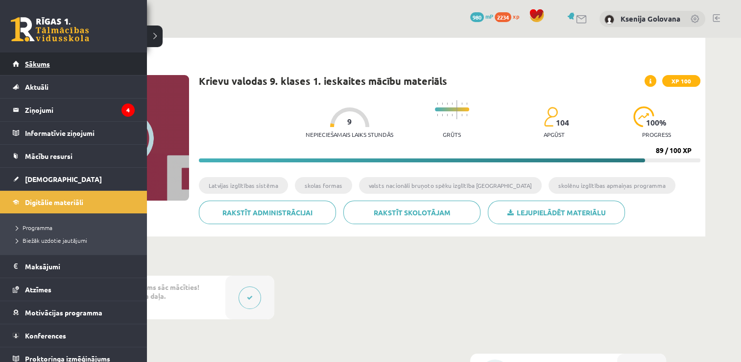
click at [16, 66] on link "Sākums" at bounding box center [74, 63] width 122 height 23
